Goal: Task Accomplishment & Management: Use online tool/utility

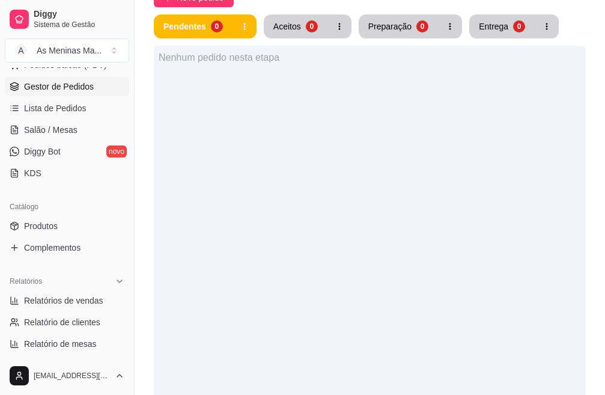
scroll to position [180, 0]
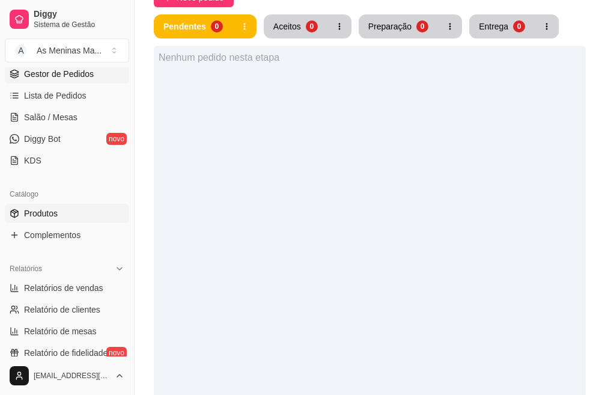
click at [49, 210] on span "Produtos" at bounding box center [41, 213] width 34 height 12
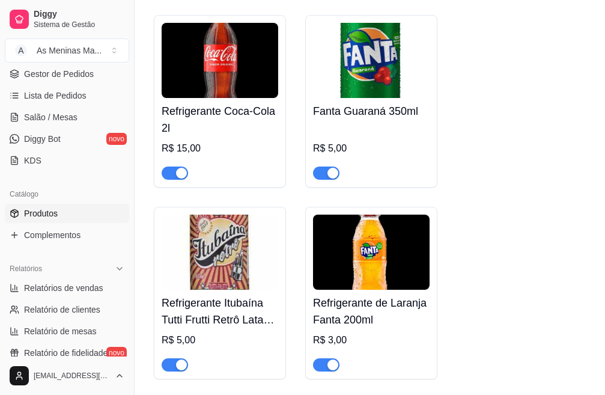
scroll to position [1503, 0]
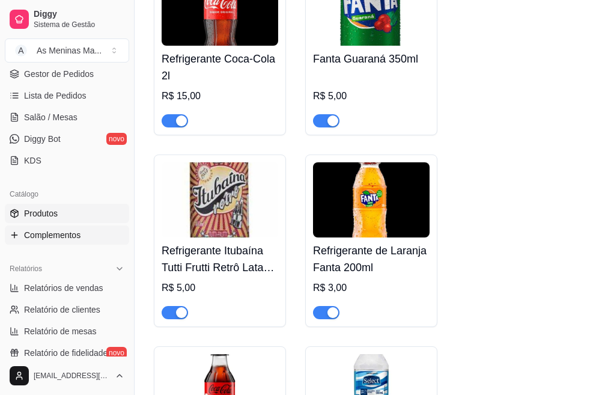
click at [88, 241] on link "Complementos" at bounding box center [67, 234] width 124 height 19
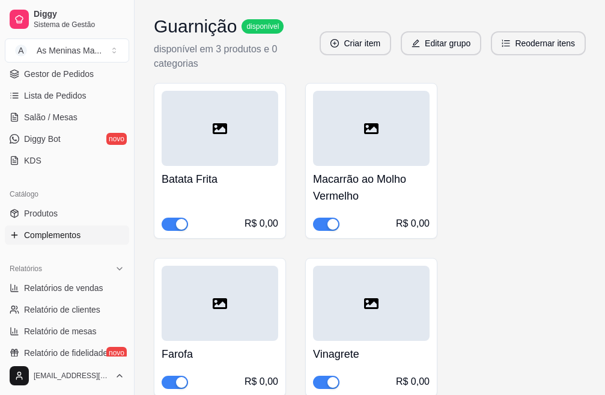
scroll to position [661, 0]
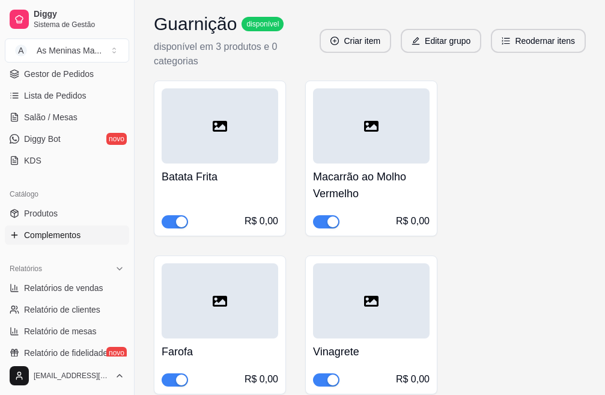
click at [350, 188] on h4 "Macarrão ao Molho Vermelho" at bounding box center [371, 185] width 117 height 34
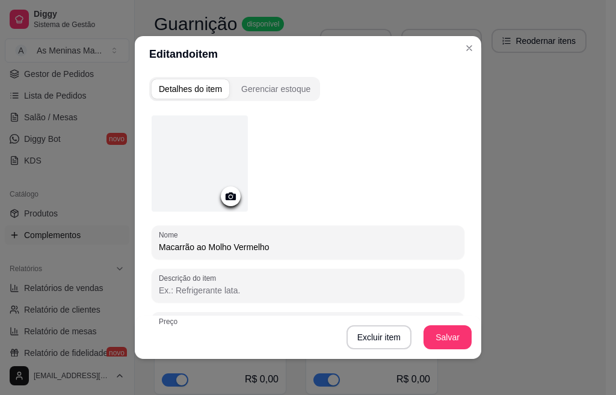
drag, startPoint x: 271, startPoint y: 245, endPoint x: 138, endPoint y: 237, distance: 133.1
click at [138, 237] on div "Detalhes do item Gerenciar estoque Nome Macarrão ao Molho Vermelho Descrição do…" at bounding box center [308, 215] width 346 height 287
type input "s"
type input "Salada de Macarrão"
click at [443, 335] on button "Salvar" at bounding box center [447, 337] width 48 height 24
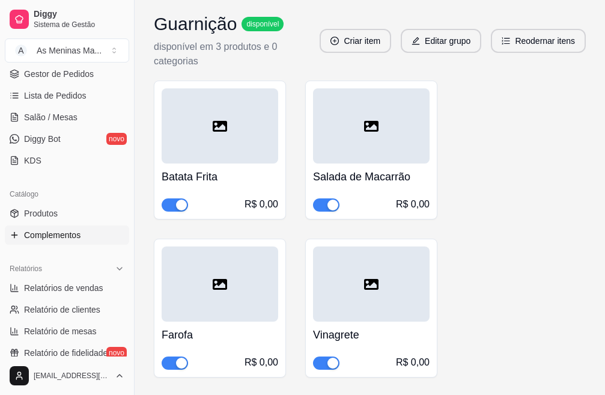
click at [204, 175] on h4 "Batata Frita" at bounding box center [220, 176] width 117 height 17
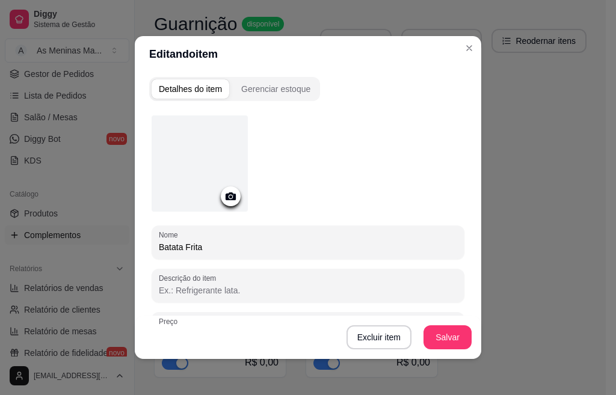
drag, startPoint x: 202, startPoint y: 244, endPoint x: 179, endPoint y: 243, distance: 23.5
click at [179, 243] on input "Batata Frita" at bounding box center [308, 247] width 298 height 12
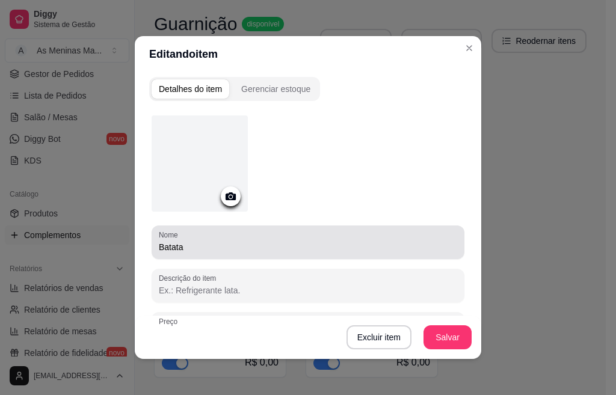
click at [151, 247] on div "Nome Batata" at bounding box center [307, 242] width 313 height 34
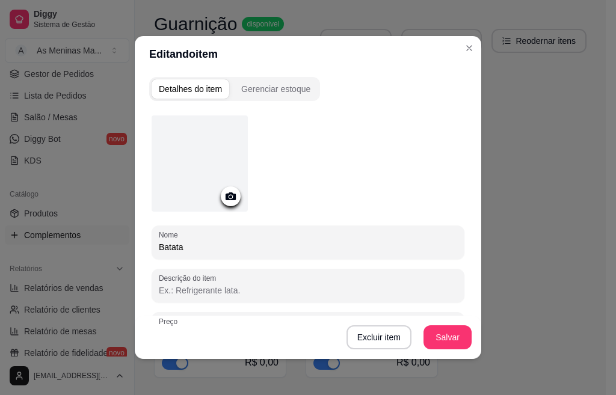
click at [151, 245] on div "Nome Batata" at bounding box center [307, 242] width 313 height 34
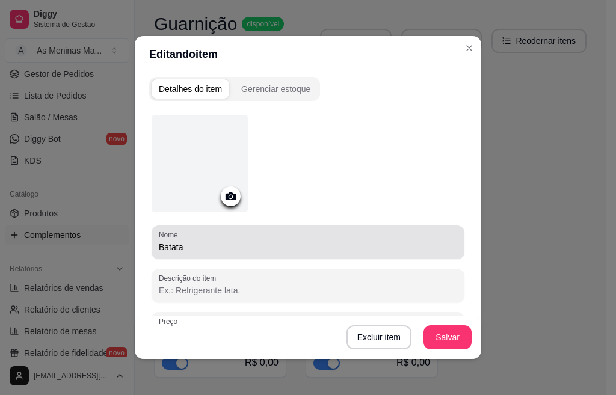
click at [151, 246] on div "Nome Batata" at bounding box center [307, 242] width 313 height 34
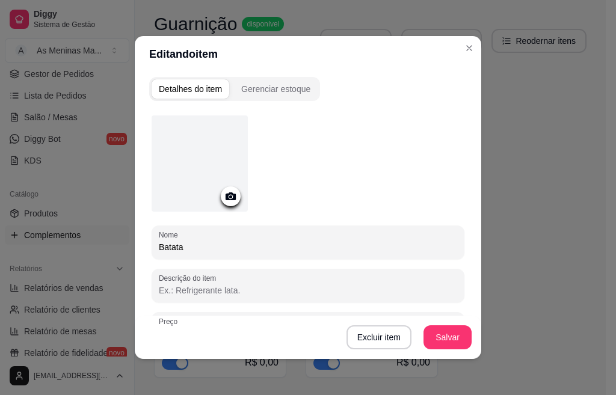
click at [159, 246] on input "Batata" at bounding box center [308, 247] width 298 height 12
type input "Purê de Batata"
click at [442, 330] on button "Salvar" at bounding box center [447, 337] width 47 height 23
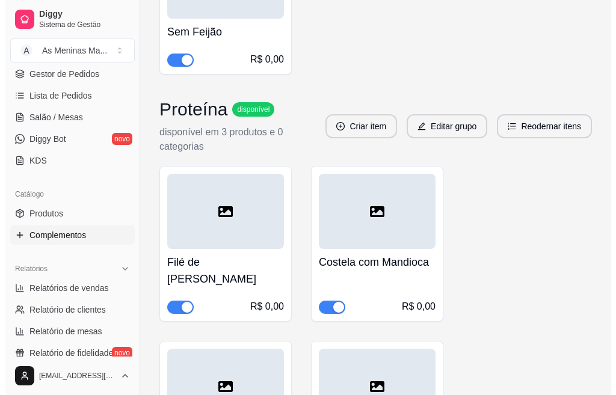
scroll to position [1323, 0]
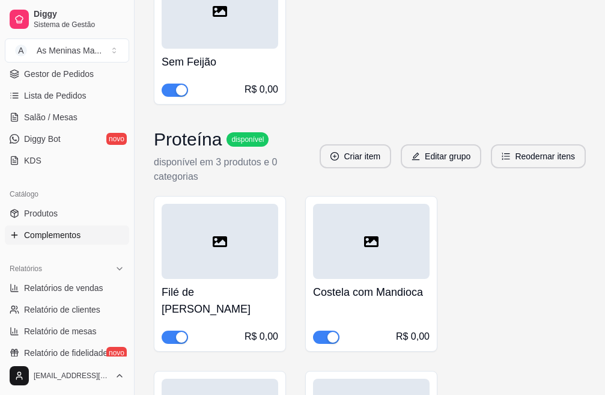
click at [364, 307] on div "Costela com Mandioca R$ 0,00" at bounding box center [371, 311] width 117 height 65
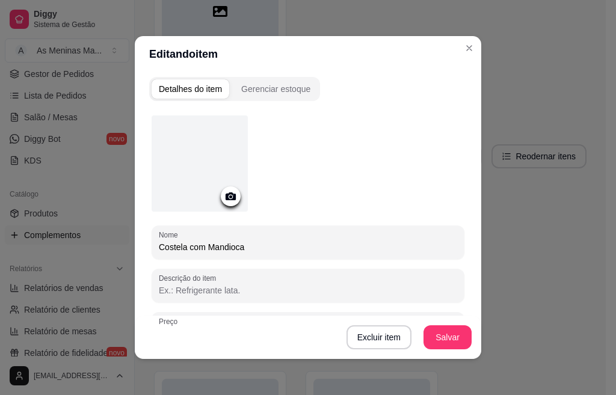
drag, startPoint x: 239, startPoint y: 242, endPoint x: 133, endPoint y: 251, distance: 106.1
click at [135, 251] on div "Detalhes do item Gerenciar estoque Nome Costela com Mandioca Descrição do item …" at bounding box center [308, 215] width 346 height 287
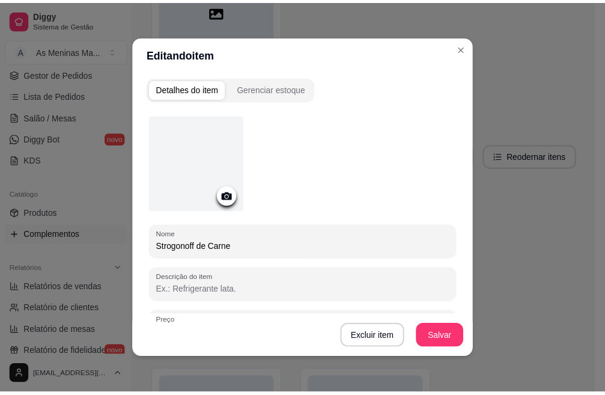
scroll to position [169, 0]
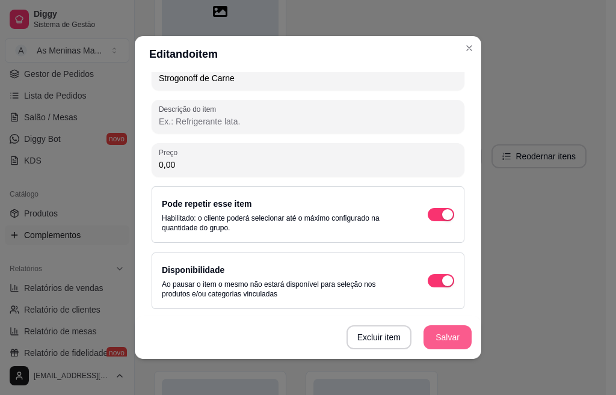
type input "Strogonoff de Carne"
click at [438, 341] on button "Salvar" at bounding box center [447, 337] width 48 height 24
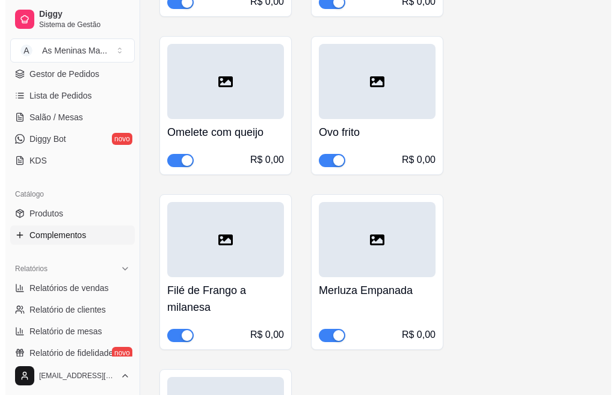
scroll to position [1683, 0]
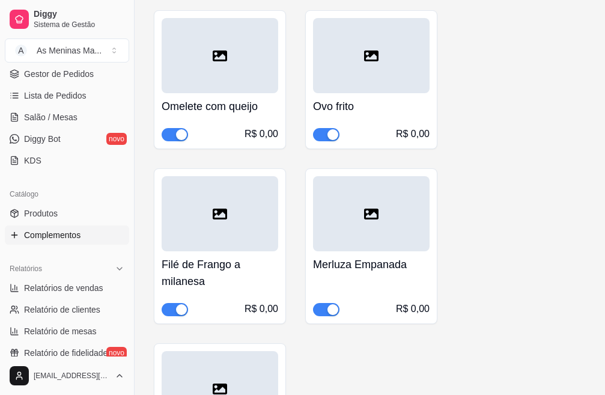
click at [346, 284] on div "Merluza Empanada R$ 0,00" at bounding box center [371, 283] width 117 height 65
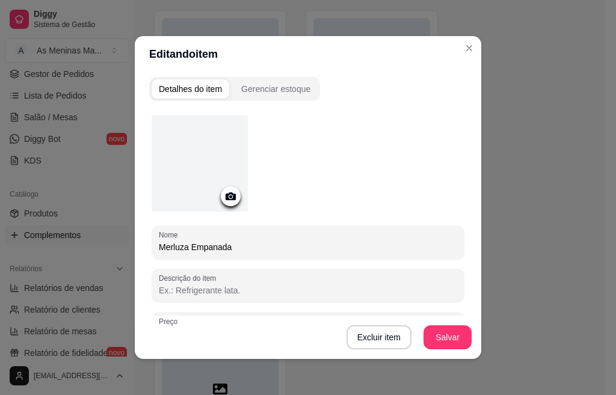
drag, startPoint x: 261, startPoint y: 250, endPoint x: 135, endPoint y: 253, distance: 126.3
click at [135, 253] on div "Detalhes do item Gerenciar estoque Nome Merluza Empanada Descrição do item Preç…" at bounding box center [308, 215] width 346 height 287
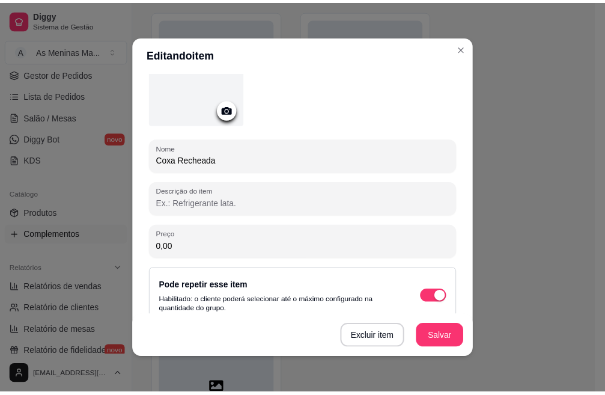
scroll to position [169, 0]
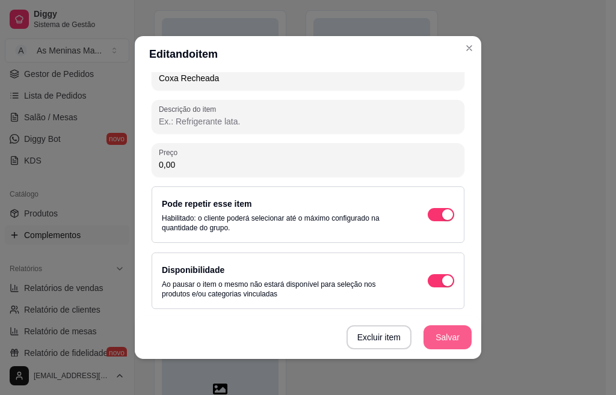
type input "Coxa Recheada"
click at [445, 344] on button "Salvar" at bounding box center [447, 337] width 48 height 24
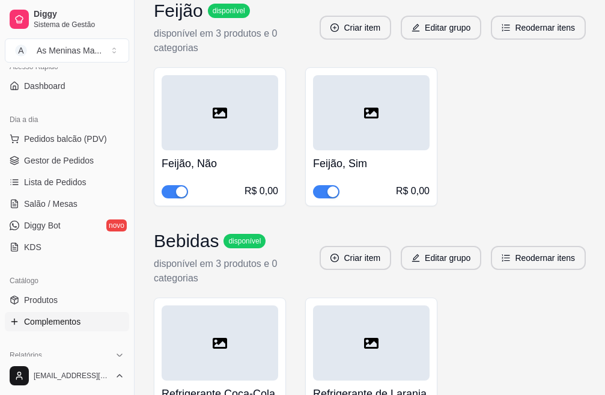
scroll to position [0, 0]
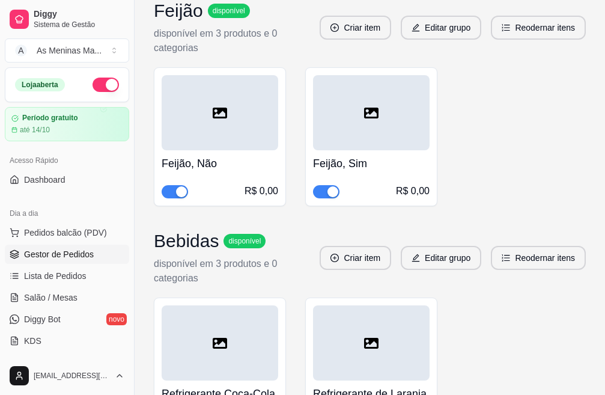
click at [49, 249] on span "Gestor de Pedidos" at bounding box center [59, 254] width 70 height 12
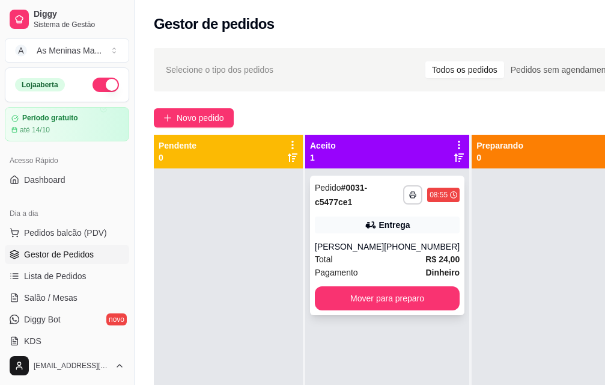
click at [336, 258] on div "Total R$ 24,00" at bounding box center [387, 258] width 145 height 13
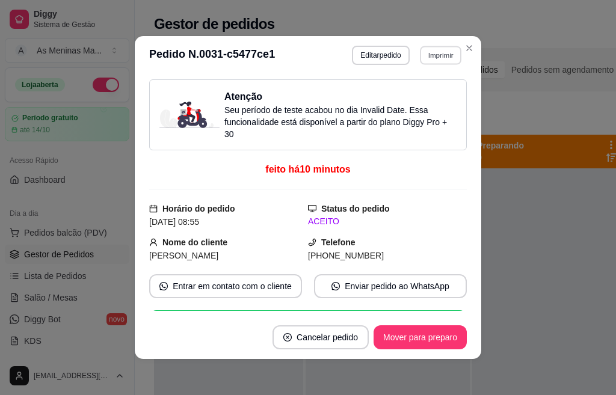
click at [433, 58] on button "Imprimir" at bounding box center [440, 55] width 41 height 19
click at [423, 100] on button "IMPRESSORA" at bounding box center [413, 97] width 87 height 19
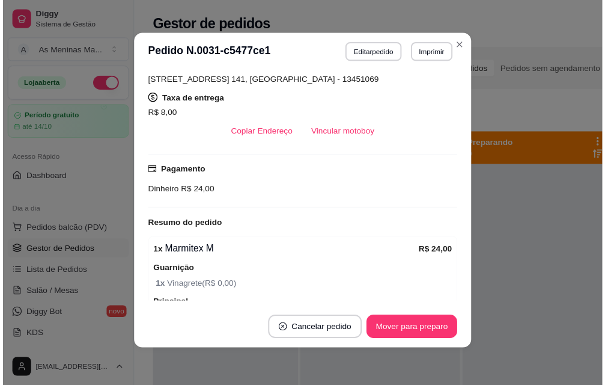
scroll to position [274, 0]
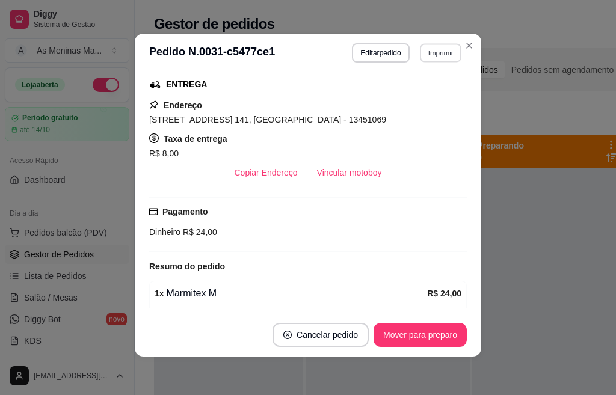
click at [436, 53] on button "Imprimir" at bounding box center [440, 52] width 41 height 19
click at [414, 102] on button "IMPRESSORA" at bounding box center [414, 94] width 84 height 19
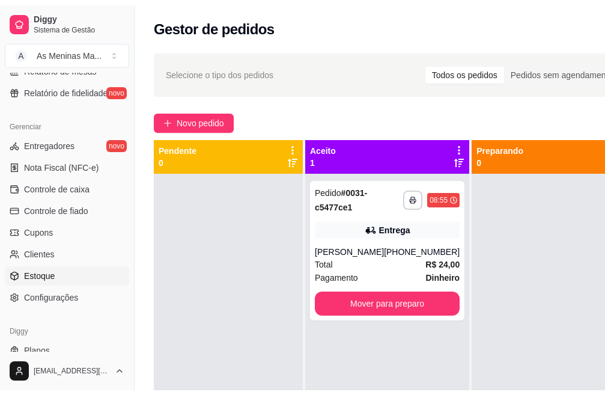
scroll to position [470, 0]
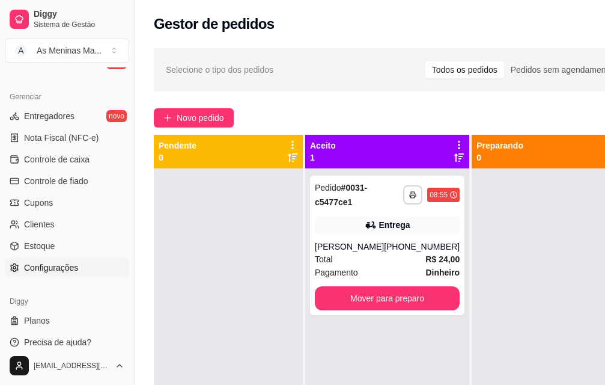
click at [70, 269] on span "Configurações" at bounding box center [51, 267] width 54 height 12
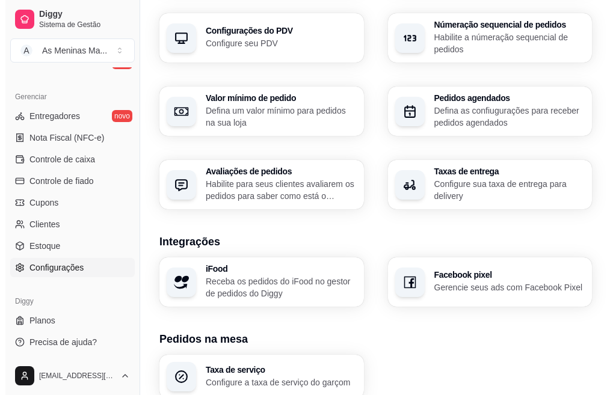
scroll to position [481, 0]
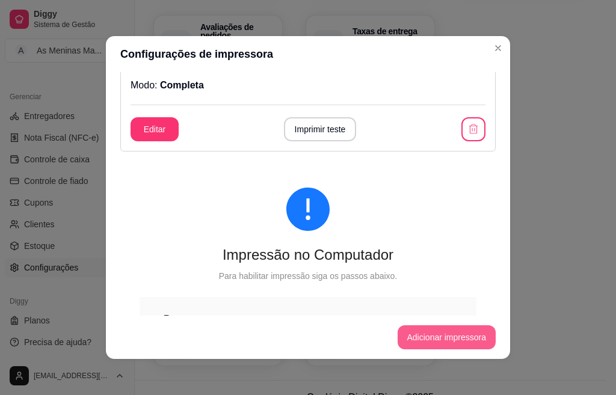
scroll to position [0, 0]
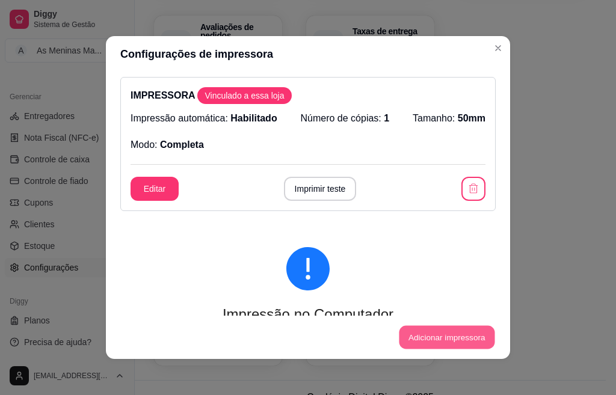
click at [412, 336] on button "Adicionar impressora" at bounding box center [447, 337] width 96 height 23
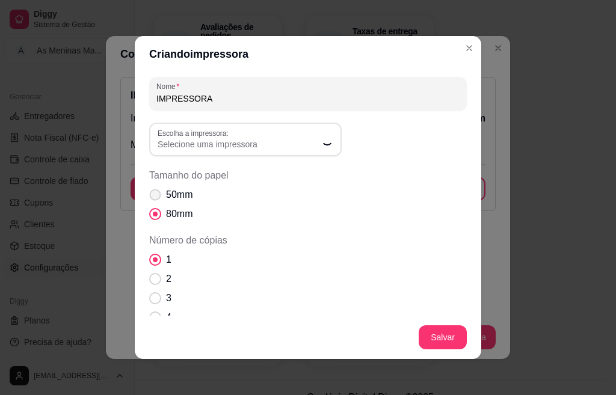
click at [150, 192] on span "Tamanho do papel" at bounding box center [155, 194] width 11 height 11
click at [150, 197] on input "50mm" at bounding box center [152, 201] width 8 height 8
radio input "true"
click at [286, 142] on span "Selecione uma impressora" at bounding box center [237, 144] width 161 height 12
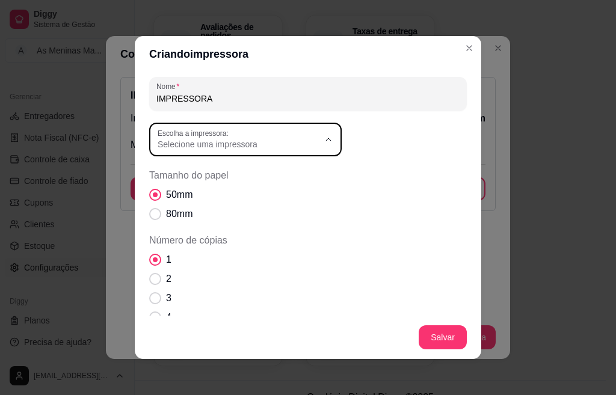
click at [209, 218] on span "POS58 Printer" at bounding box center [234, 212] width 154 height 11
type input "POS58 Printer"
select select "POS58 Printer"
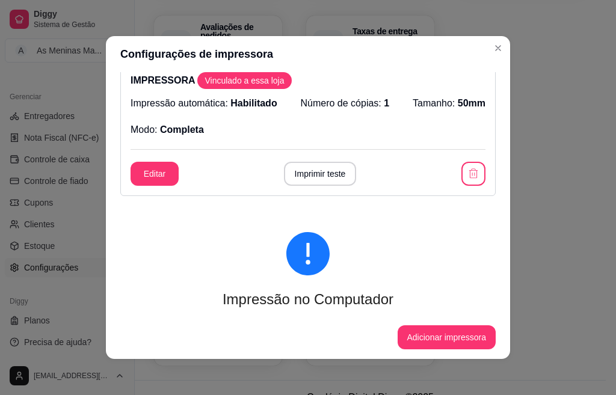
scroll to position [120, 0]
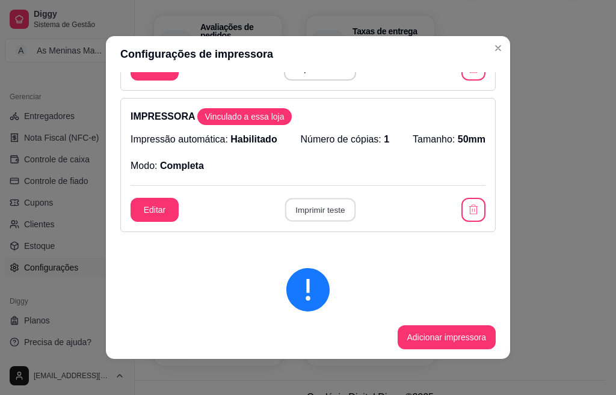
click at [322, 213] on button "Imprimir teste" at bounding box center [319, 209] width 70 height 23
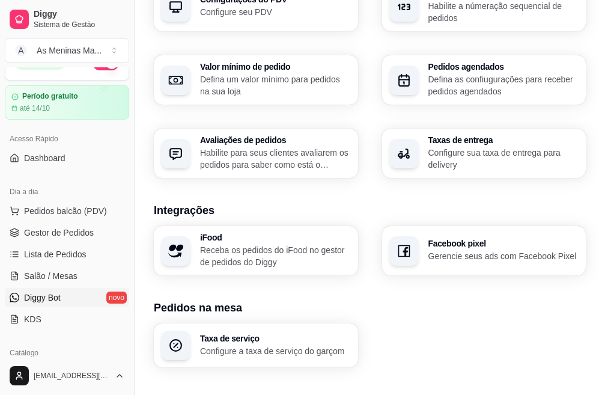
scroll to position [0, 0]
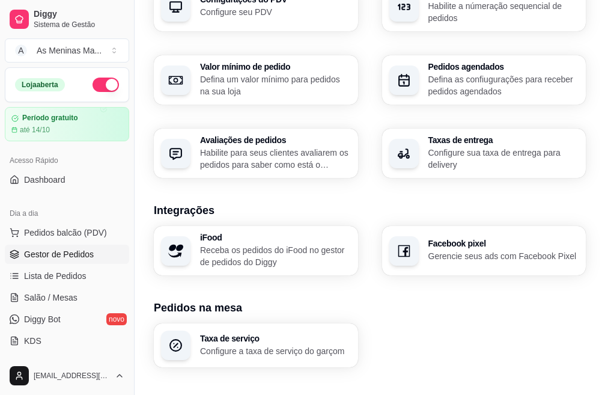
click at [66, 255] on span "Gestor de Pedidos" at bounding box center [59, 254] width 70 height 12
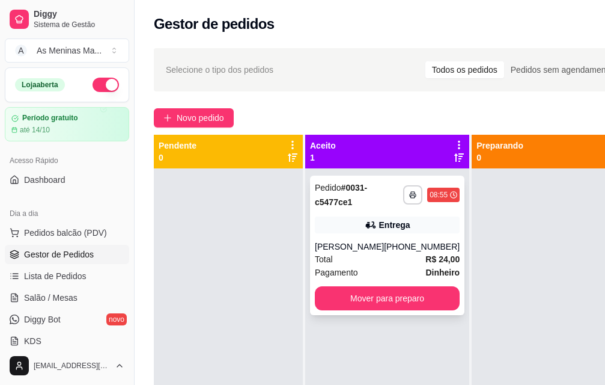
click at [351, 251] on div "[PERSON_NAME]" at bounding box center [349, 246] width 69 height 12
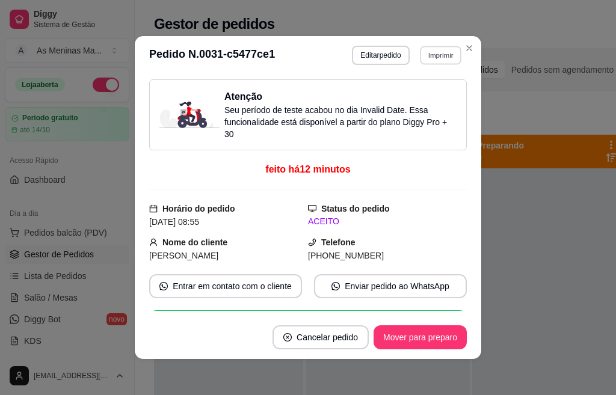
click at [441, 58] on button "Imprimir" at bounding box center [440, 55] width 41 height 19
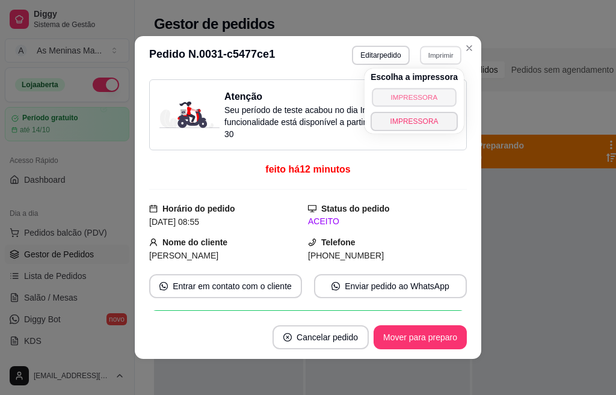
click at [438, 98] on button "IMPRESSORA" at bounding box center [414, 97] width 84 height 19
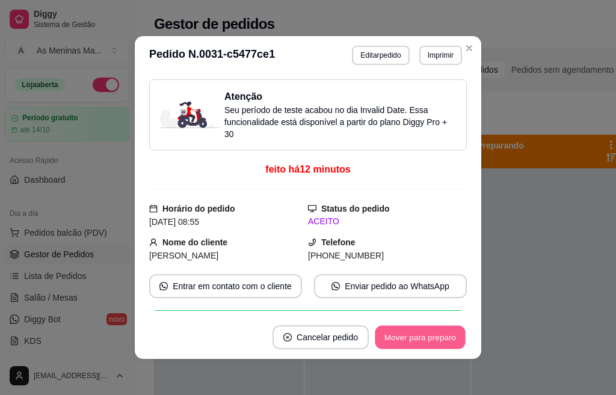
click at [394, 340] on button "Mover para preparo" at bounding box center [420, 337] width 90 height 23
